Goal: Task Accomplishment & Management: Use online tool/utility

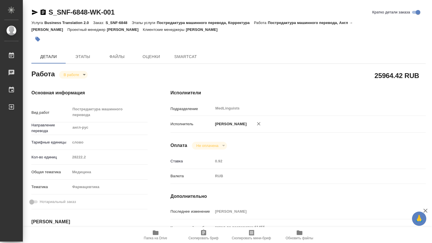
type textarea "x"
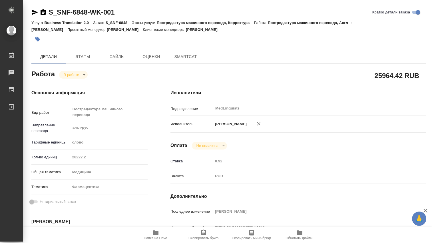
type textarea "x"
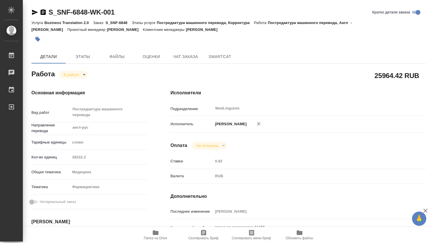
type textarea "x"
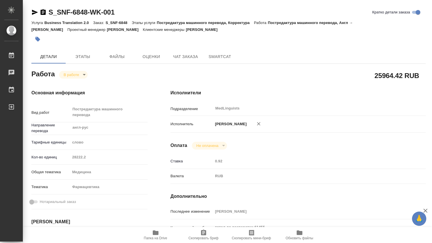
type textarea "x"
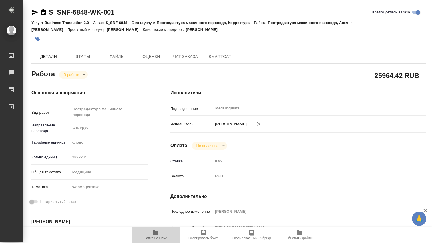
click at [156, 233] on icon "button" at bounding box center [156, 232] width 6 height 5
